Goal: Navigation & Orientation: Find specific page/section

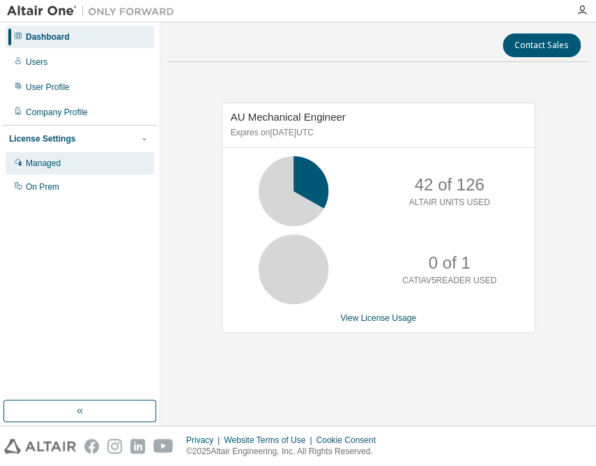
click at [45, 166] on div "Managed" at bounding box center [43, 163] width 35 height 11
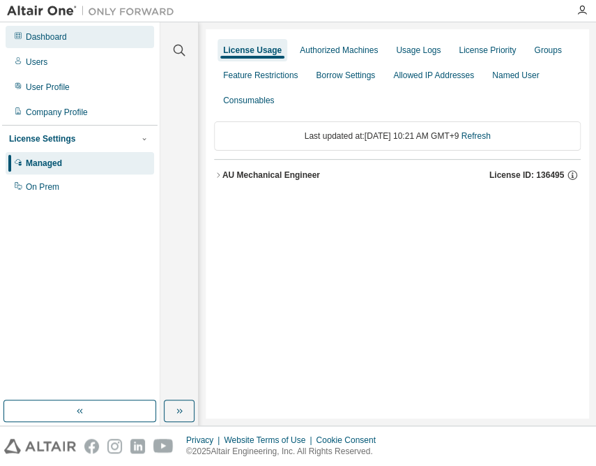
click at [54, 34] on div "Dashboard" at bounding box center [46, 36] width 41 height 11
